Goal: Check status: Check status

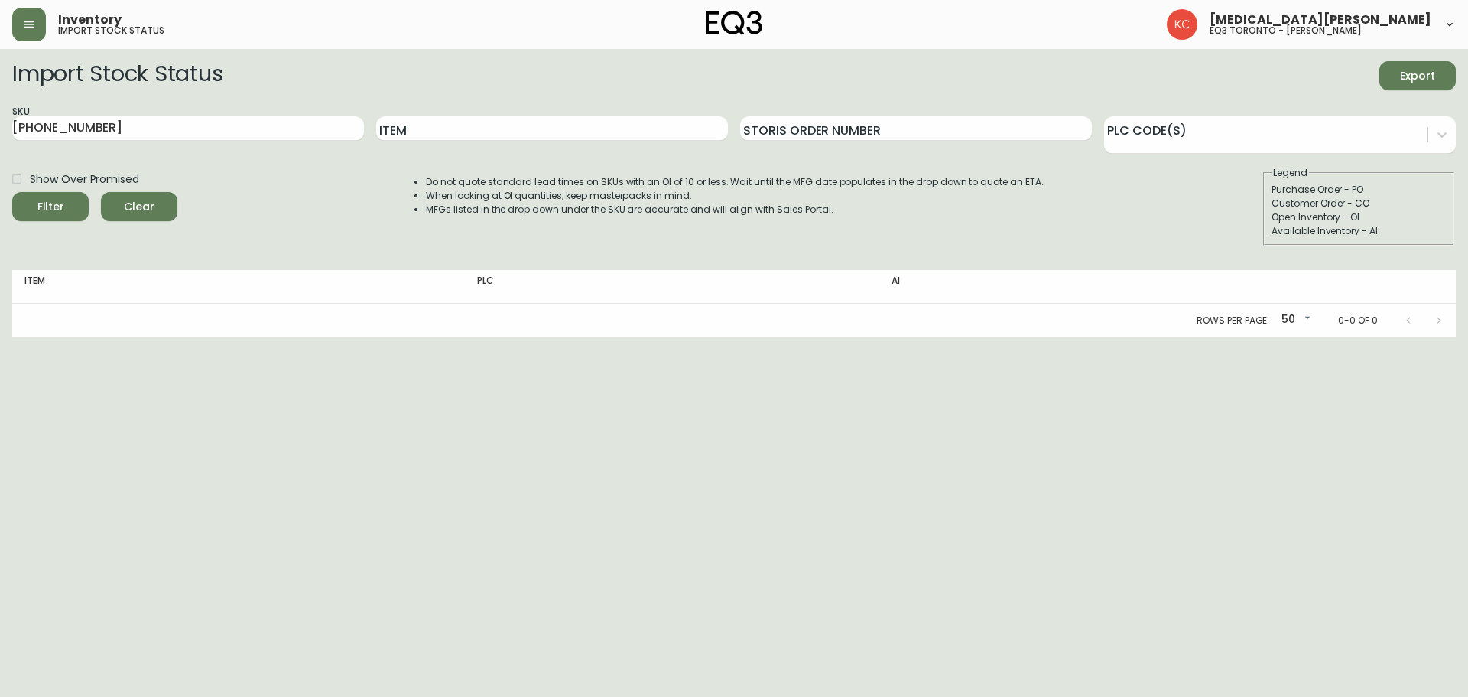
click at [213, 114] on div "SKU [PHONE_NUMBER]" at bounding box center [188, 129] width 352 height 50
drag, startPoint x: 215, startPoint y: 131, endPoint x: 0, endPoint y: 136, distance: 214.9
click at [0, 136] on main "Import Stock Status Export SKU [PHONE_NUMBER] Item Storis Order Number PLC Code…" at bounding box center [734, 193] width 1468 height 288
paste input "[PHONE_NUMBER]"
click at [12, 192] on button "Filter" at bounding box center [50, 206] width 76 height 29
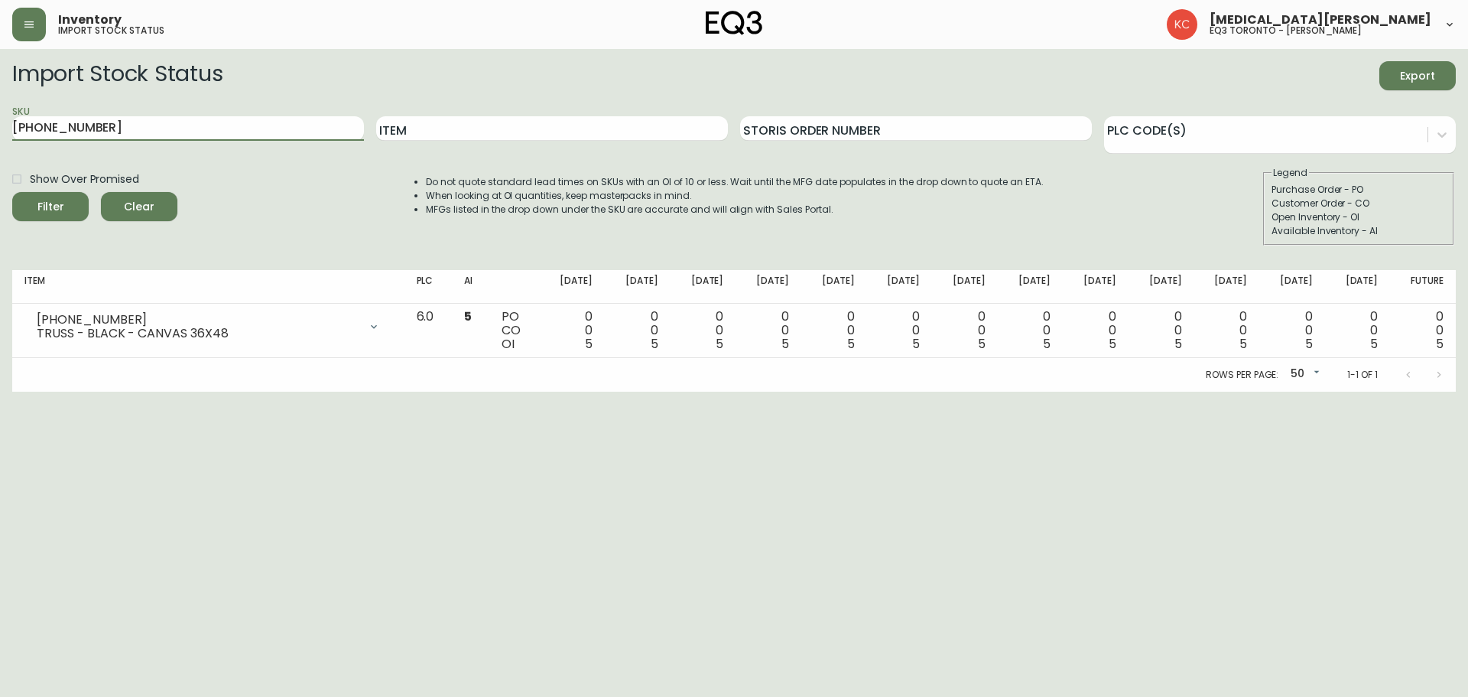
drag, startPoint x: 131, startPoint y: 121, endPoint x: 0, endPoint y: 135, distance: 131.5
click at [0, 135] on main "Import Stock Status Export SKU [PHONE_NUMBER] Item Storis Order Number PLC Code…" at bounding box center [734, 220] width 1468 height 343
paste input "ESTIMATED 2-4 WEEKS TO REGIONAL WAREHOUSE, SUBJECT TO CHANGE"
type input "ESTIMATED 2-4 WEEKS TO REGIONAL WAREHOUSE, SUBJECT TO CHANGE"
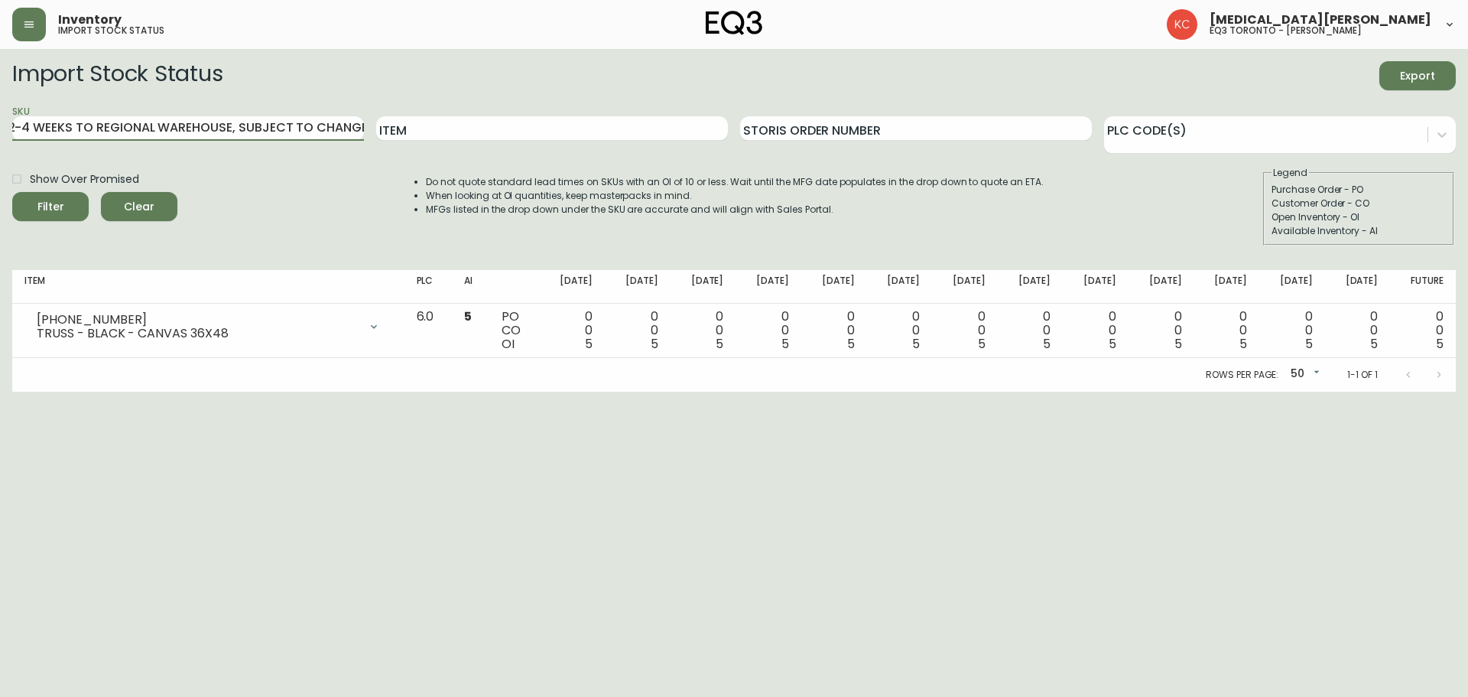
click at [12, 192] on button "Filter" at bounding box center [50, 206] width 76 height 29
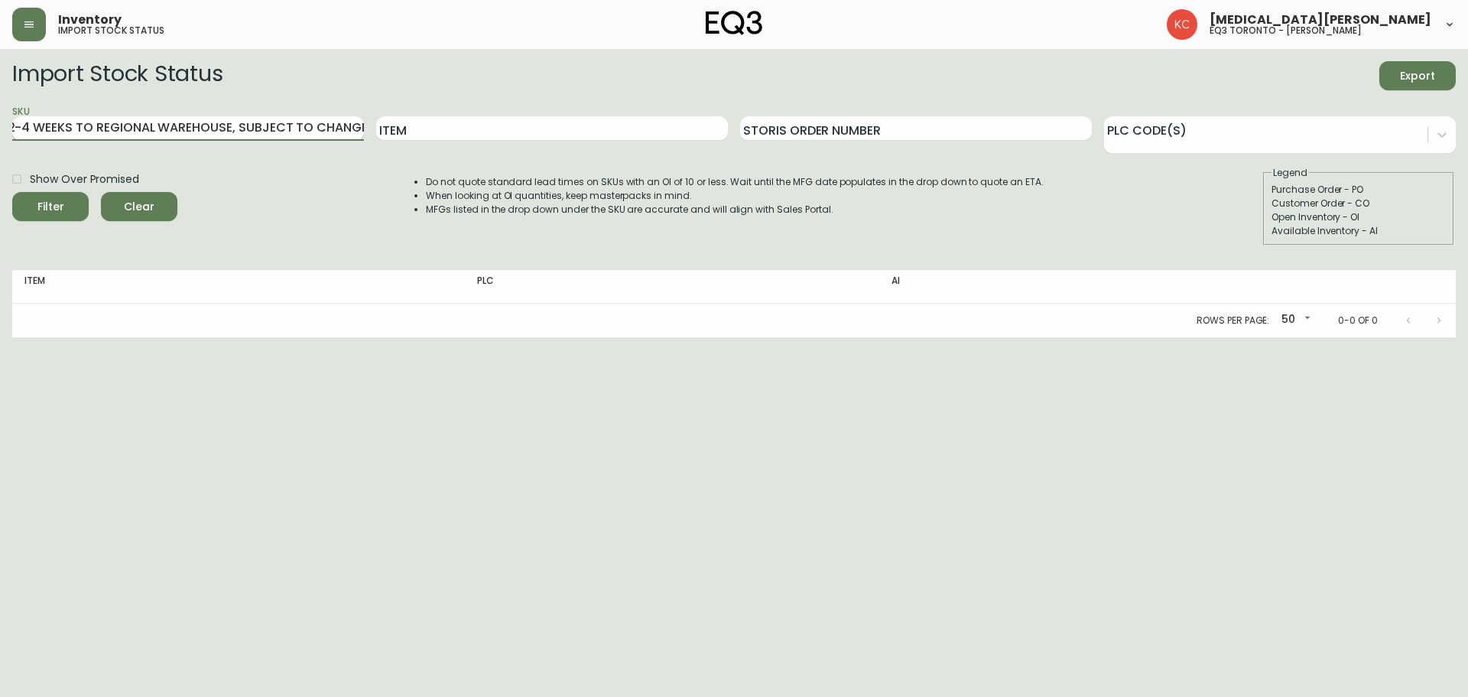
click at [187, 123] on input "ESTIMATED 2-4 WEEKS TO REGIONAL WAREHOUSE, SUBJECT TO CHANGE" at bounding box center [188, 128] width 352 height 24
click at [146, 134] on input "SKU" at bounding box center [188, 128] width 352 height 24
paste input "[PHONE_NUMBER]"
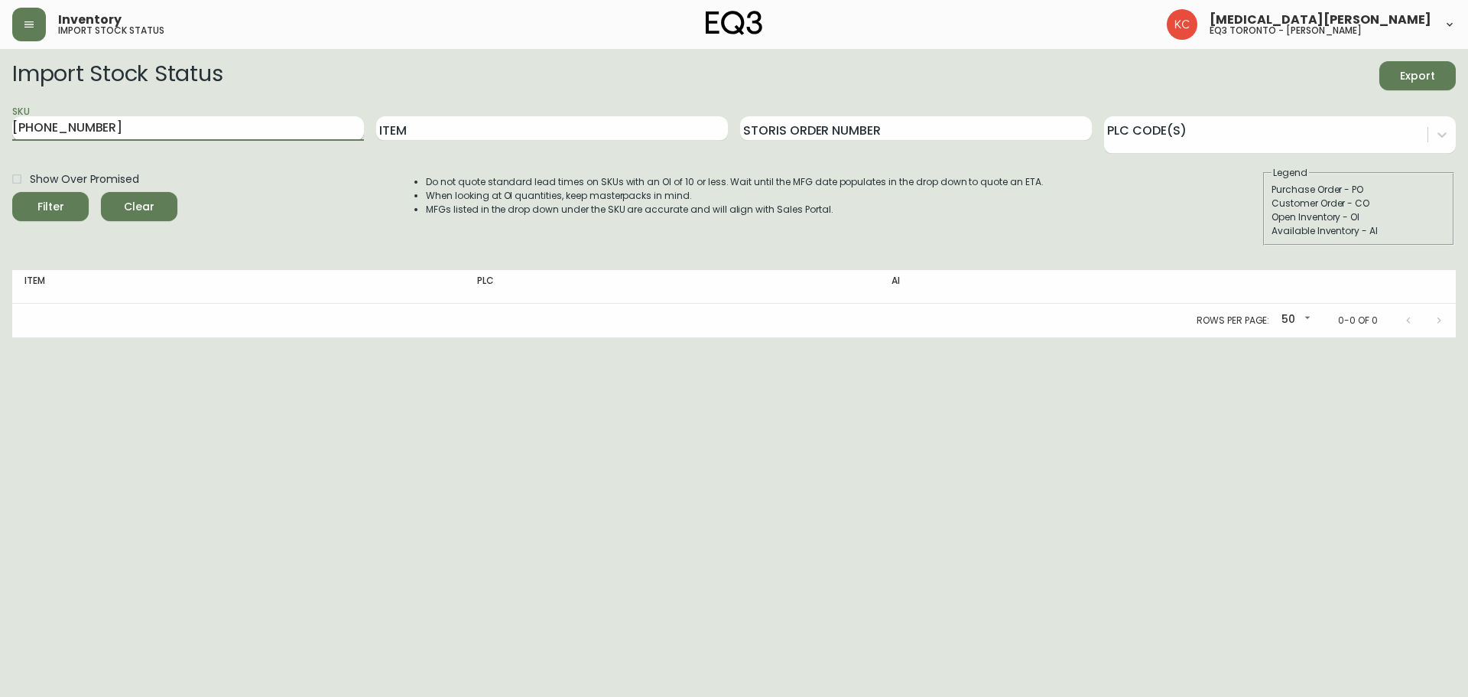
type input "[PHONE_NUMBER]"
click at [12, 192] on button "Filter" at bounding box center [50, 206] width 76 height 29
